Goal: Check status

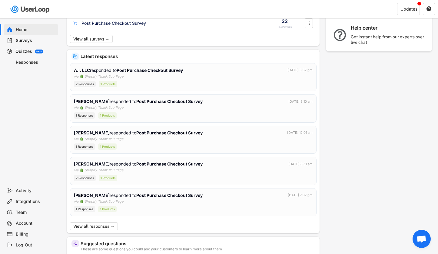
scroll to position [81, 0]
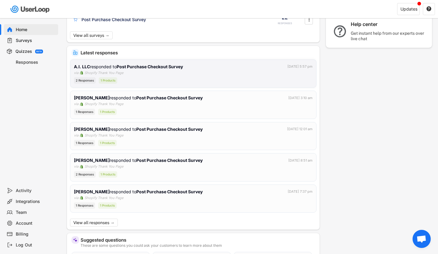
click at [89, 81] on div "2 Responses" at bounding box center [85, 80] width 22 height 6
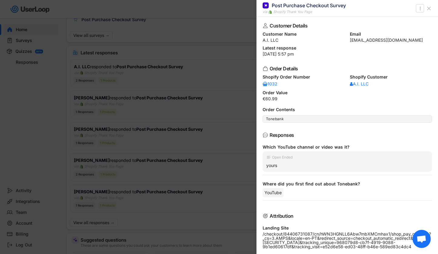
scroll to position [71, 0]
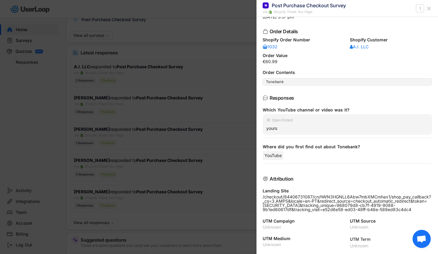
click at [183, 28] on div at bounding box center [219, 127] width 438 height 254
